Goal: Information Seeking & Learning: Learn about a topic

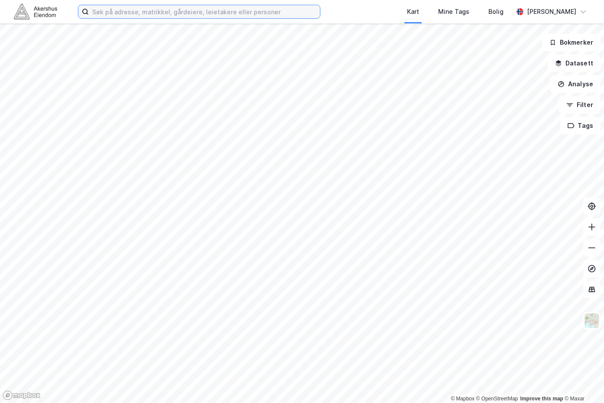
click at [133, 18] on input at bounding box center [204, 11] width 231 height 13
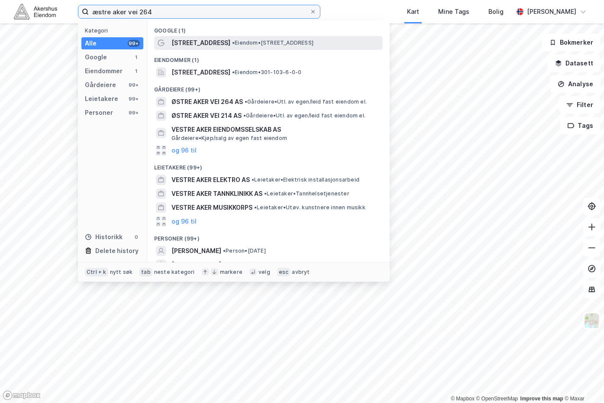
type input "æstre aker vei 264"
click at [225, 40] on span "Østre Aker vei 264" at bounding box center [200, 43] width 59 height 10
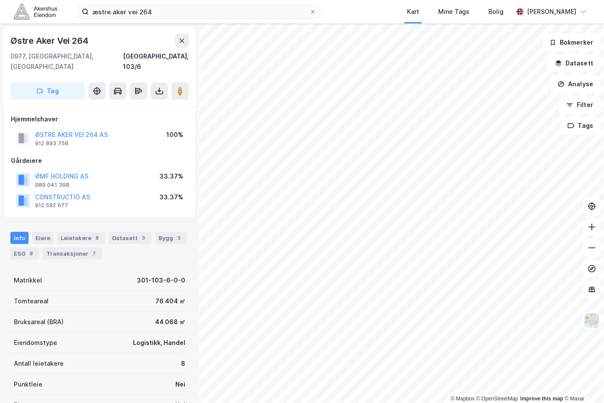
click at [64, 129] on div "ØSTRE AKER VEI 264 AS" at bounding box center [71, 134] width 73 height 10
click at [0, 0] on button "ØSTRE AKER VEI 264 AS" at bounding box center [0, 0] width 0 height 0
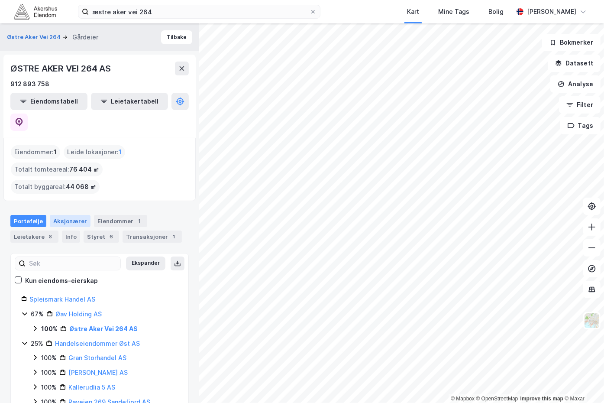
click at [79, 215] on div "Aksjonærer" at bounding box center [70, 221] width 41 height 12
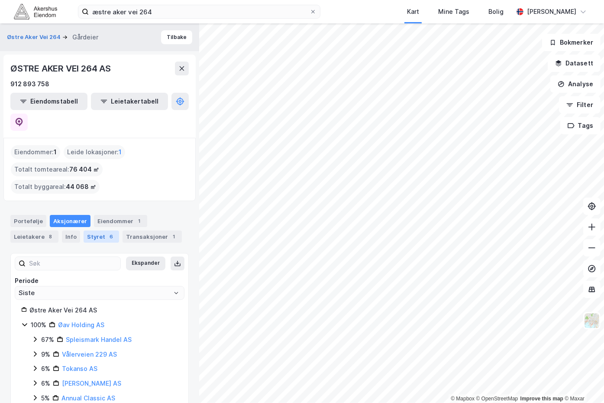
click at [95, 230] on div "Styret 6" at bounding box center [101, 236] width 35 height 12
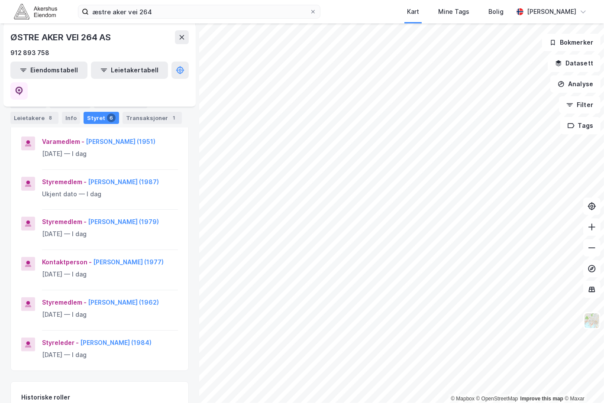
scroll to position [87, 0]
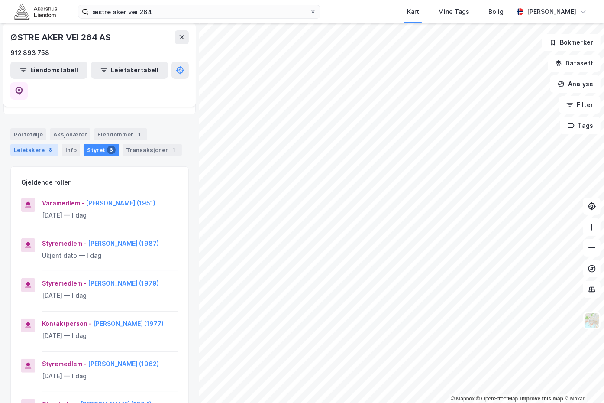
click at [43, 144] on div "Leietakere 8" at bounding box center [34, 150] width 48 height 12
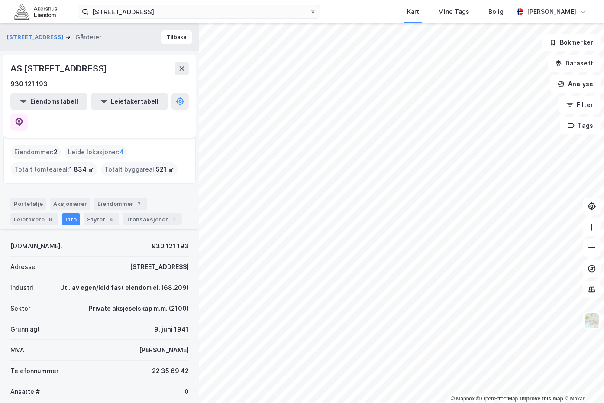
scroll to position [201, 0]
